Goal: Task Accomplishment & Management: Use online tool/utility

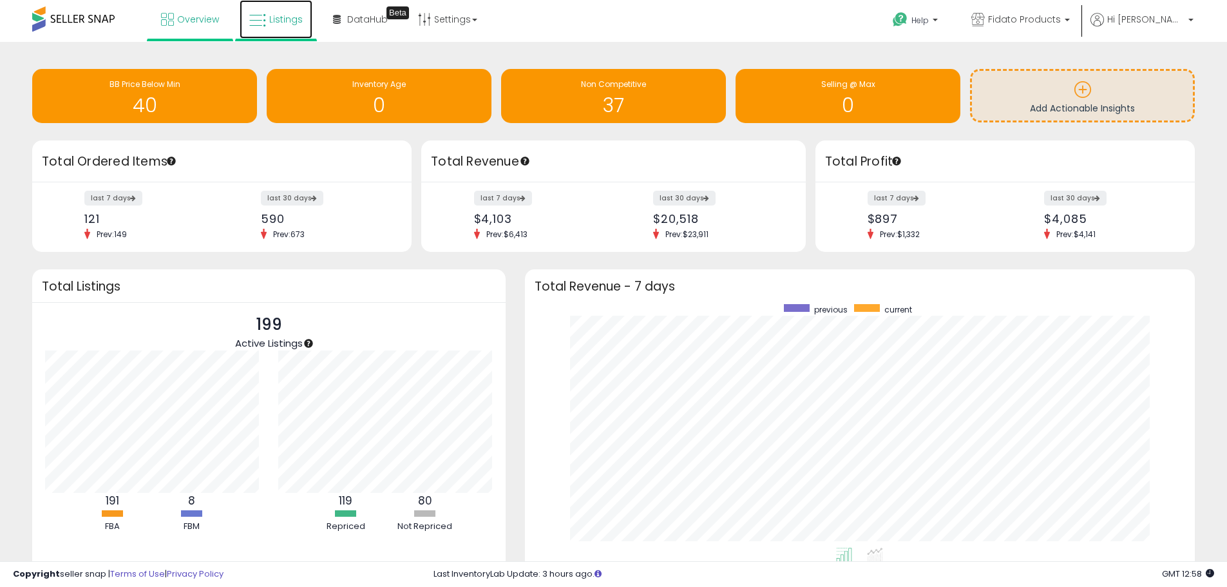
click at [285, 19] on span "Listings" at bounding box center [285, 19] width 33 height 13
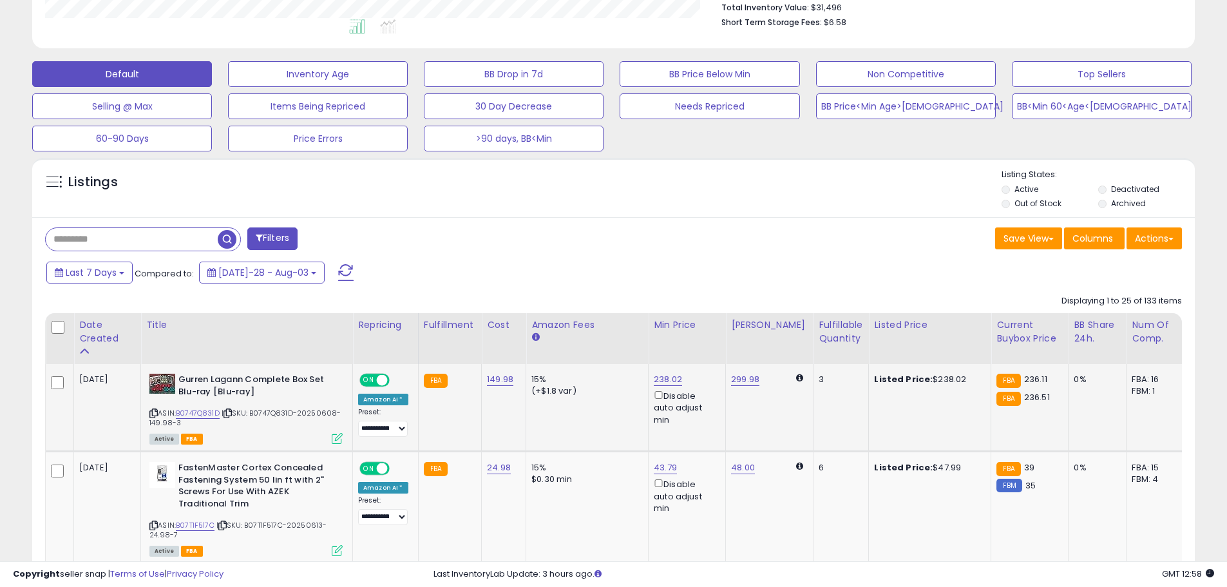
scroll to position [406, 0]
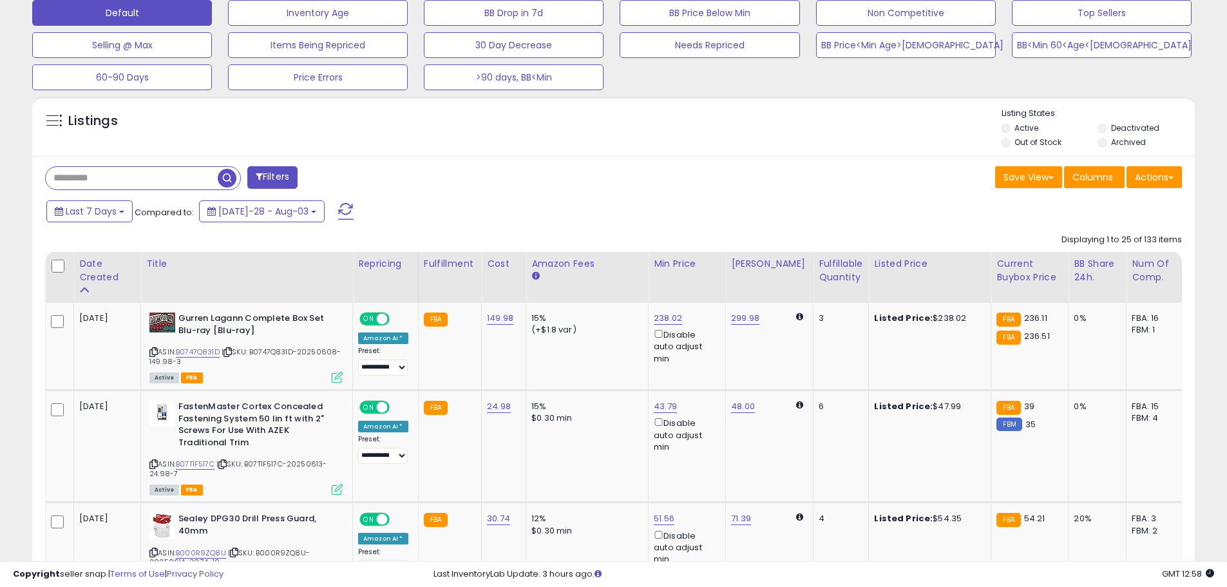
click at [125, 184] on input "text" at bounding box center [132, 178] width 172 height 23
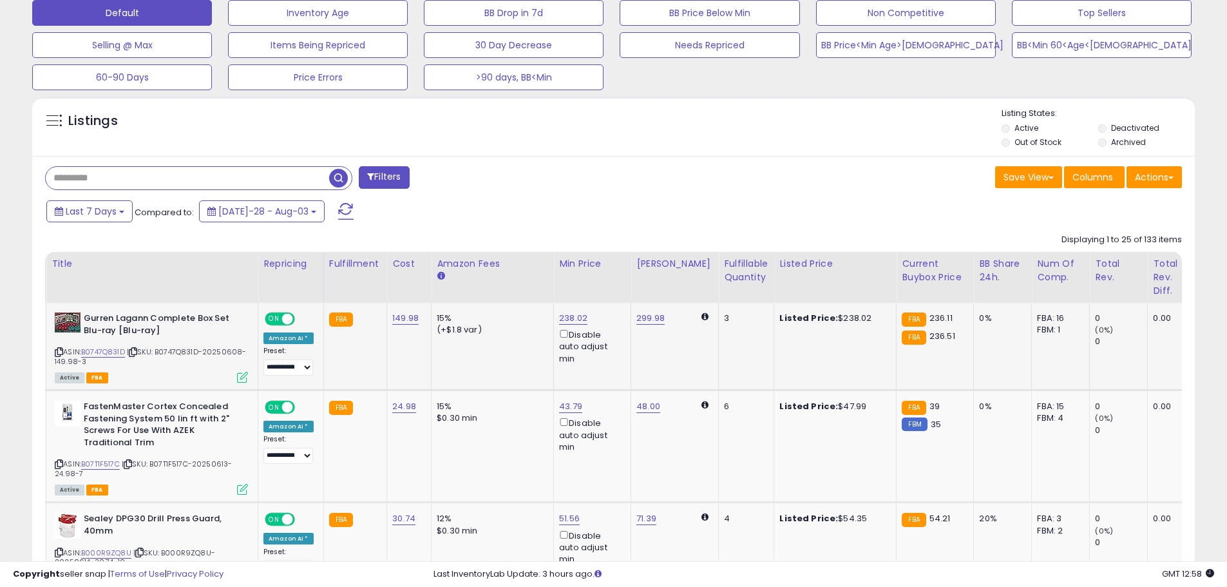
scroll to position [0, 144]
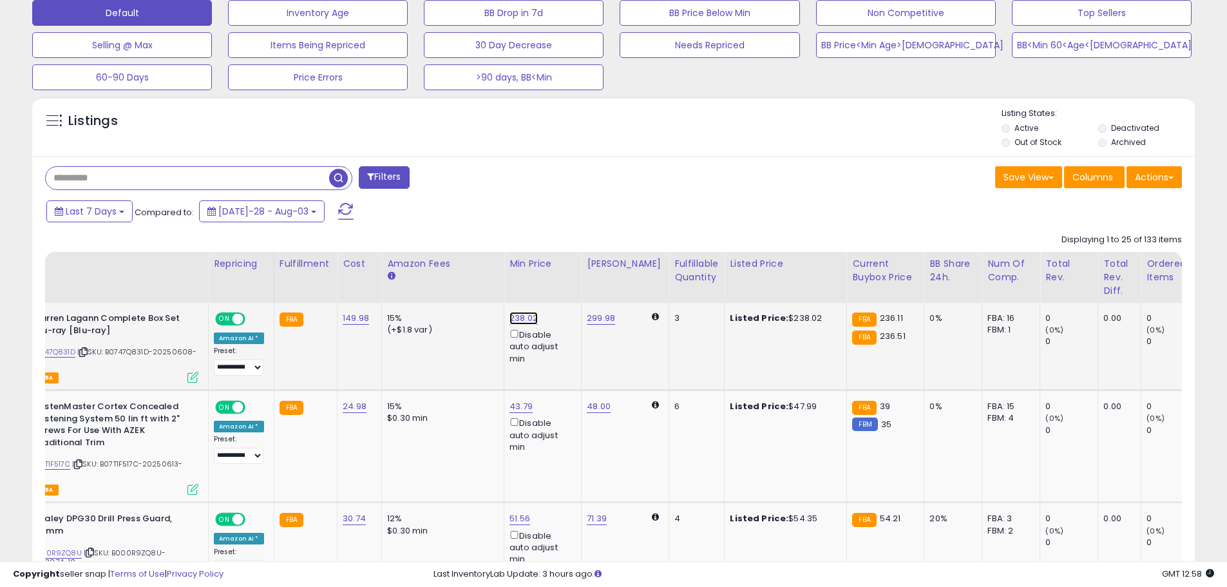
click at [522, 317] on link "238.02" at bounding box center [523, 318] width 28 height 13
drag, startPoint x: 502, startPoint y: 273, endPoint x: 366, endPoint y: 283, distance: 135.6
type input "***"
click at [562, 272] on icon "submit" at bounding box center [558, 272] width 8 height 8
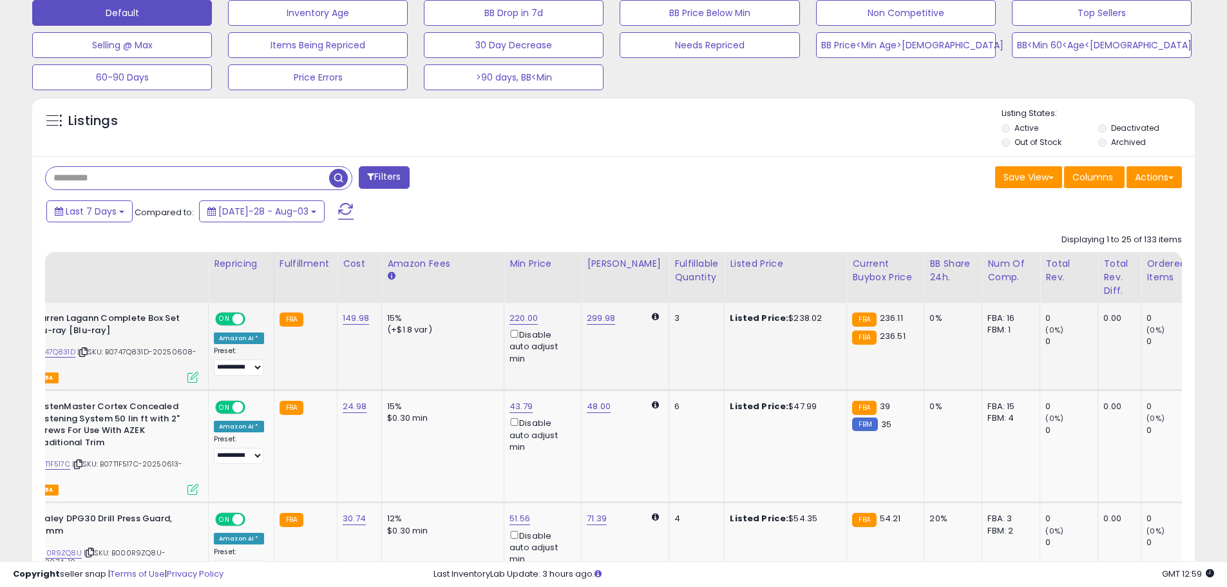
click at [126, 176] on input "text" at bounding box center [187, 178] width 283 height 23
type input "******"
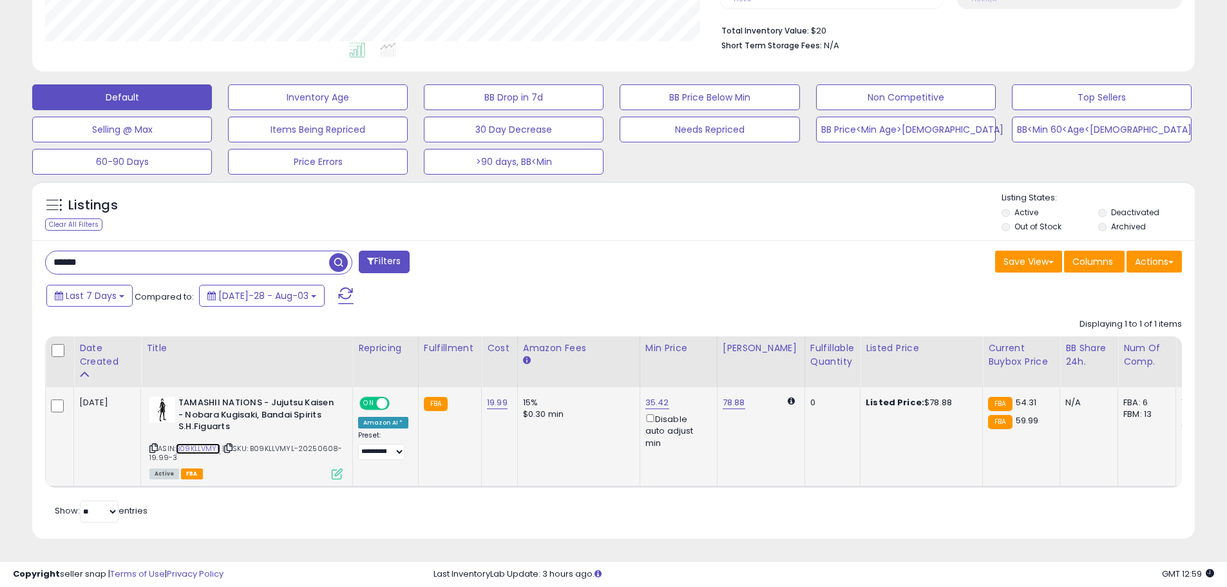
click at [212, 443] on link "B09KLLVMYL" at bounding box center [198, 448] width 44 height 11
